Goal: Information Seeking & Learning: Learn about a topic

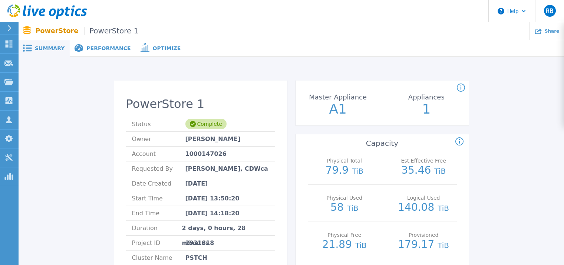
scroll to position [89, 0]
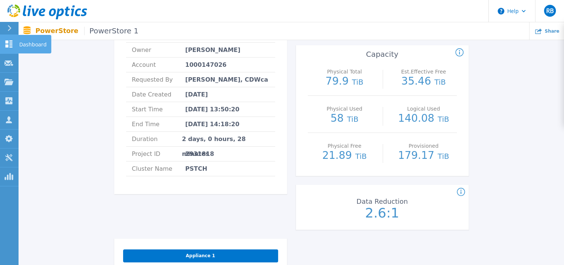
click at [9, 43] on icon at bounding box center [8, 43] width 9 height 7
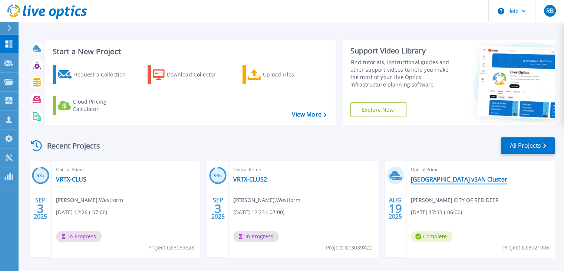
click at [436, 183] on link "[GEOGRAPHIC_DATA] vSAN Cluster" at bounding box center [459, 179] width 96 height 7
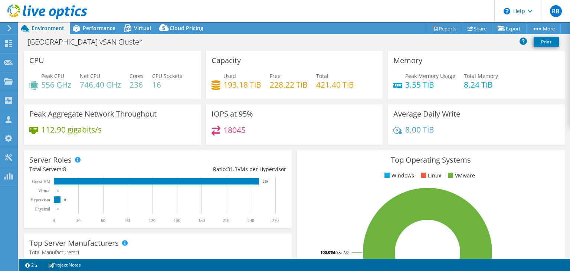
click at [315, 14] on header "RB Partner Team Member Ryan Beauchamp ryan.beauchamp@cdw.ca CDWca My Profile Lo…" at bounding box center [285, 11] width 570 height 22
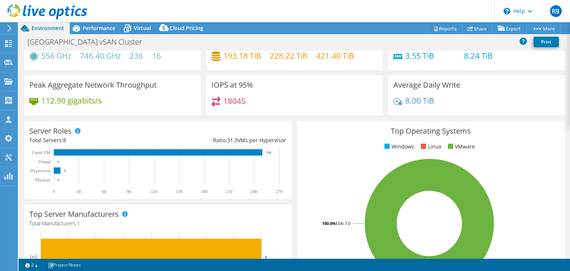
scroll to position [37, 0]
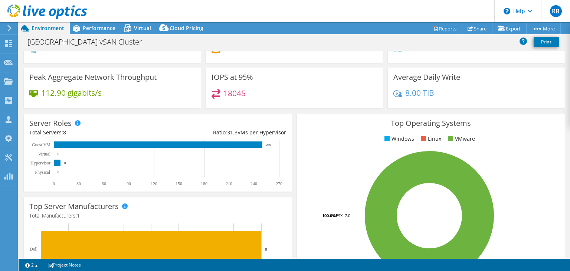
drag, startPoint x: 65, startPoint y: 132, endPoint x: 36, endPoint y: 132, distance: 29.0
click at [36, 132] on div "Total Servers: 8" at bounding box center [93, 132] width 128 height 8
drag, startPoint x: 48, startPoint y: 92, endPoint x: 98, endPoint y: 92, distance: 49.7
click at [98, 92] on h4 "112.90 gigabits/s" at bounding box center [71, 93] width 60 height 8
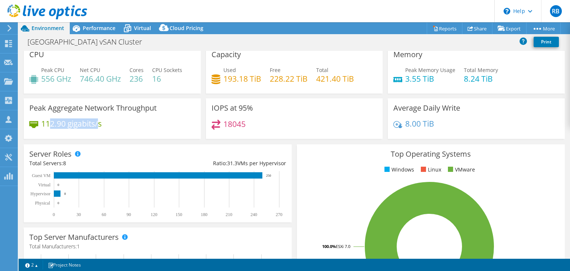
scroll to position [4, 0]
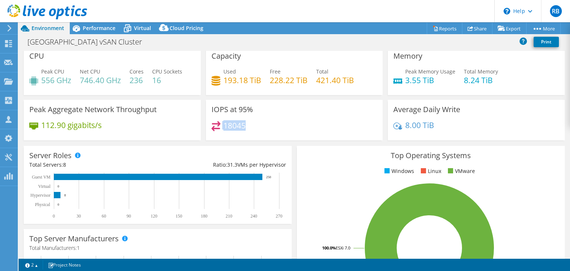
drag, startPoint x: 251, startPoint y: 127, endPoint x: 209, endPoint y: 124, distance: 41.7
click at [212, 124] on div "18045" at bounding box center [295, 129] width 166 height 16
drag, startPoint x: 223, startPoint y: 78, endPoint x: 263, endPoint y: 79, distance: 40.1
click at [263, 79] on div "Used 193.18 TiB Free 228.22 TiB Total 421.40 TiB" at bounding box center [295, 80] width 166 height 24
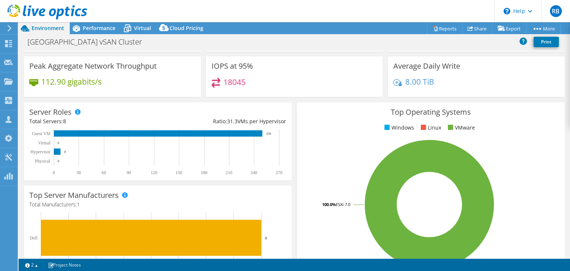
scroll to position [0, 0]
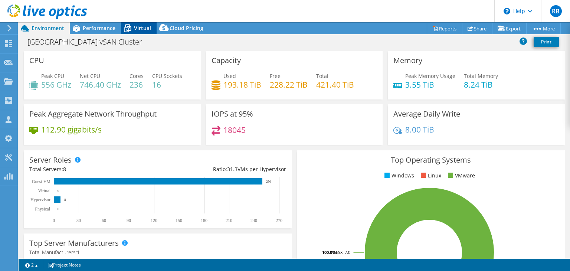
click at [145, 28] on span "Virtual" at bounding box center [142, 27] width 17 height 7
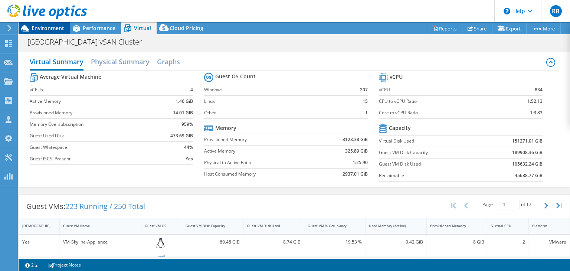
click at [50, 29] on span "Environment" at bounding box center [48, 27] width 33 height 7
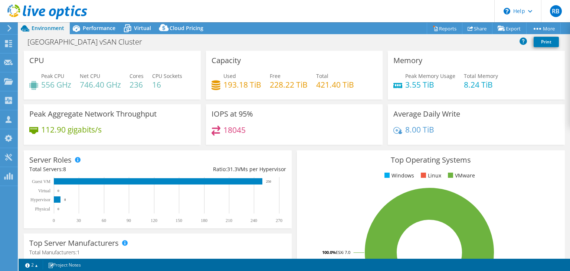
click at [343, 7] on header "RB Partner Team Member Ryan Beauchamp ryan.beauchamp@cdw.ca CDWca My Profile Lo…" at bounding box center [285, 11] width 570 height 22
